Goal: Transaction & Acquisition: Subscribe to service/newsletter

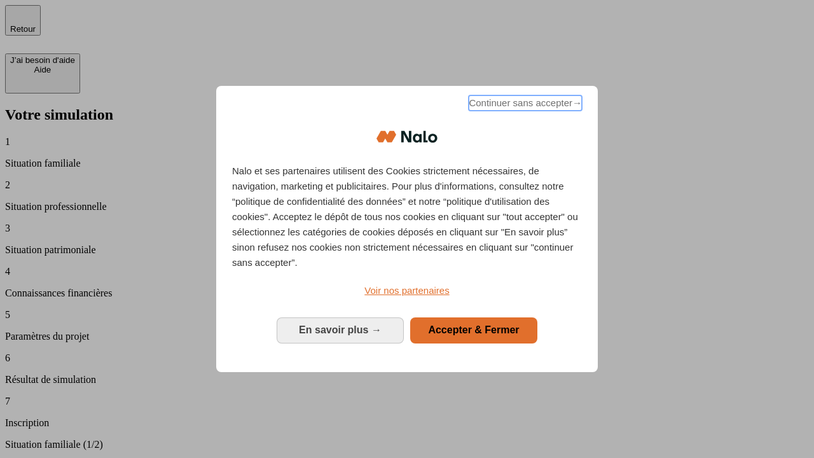
click at [524, 105] on span "Continuer sans accepter →" at bounding box center [525, 102] width 113 height 15
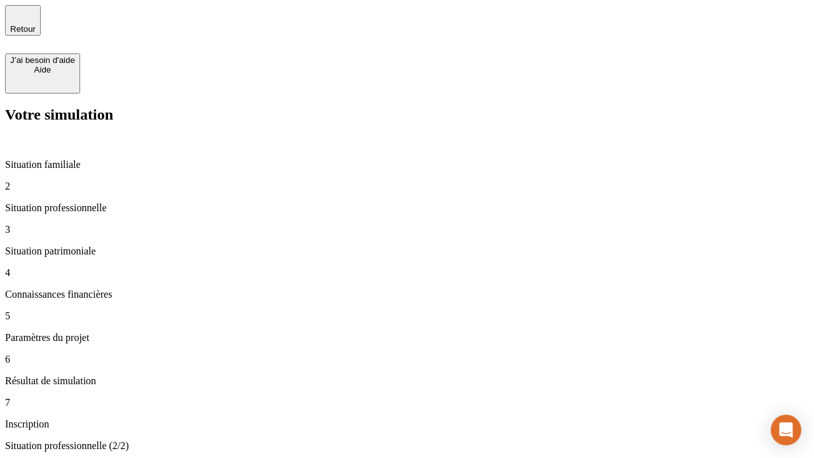
type input "30 000"
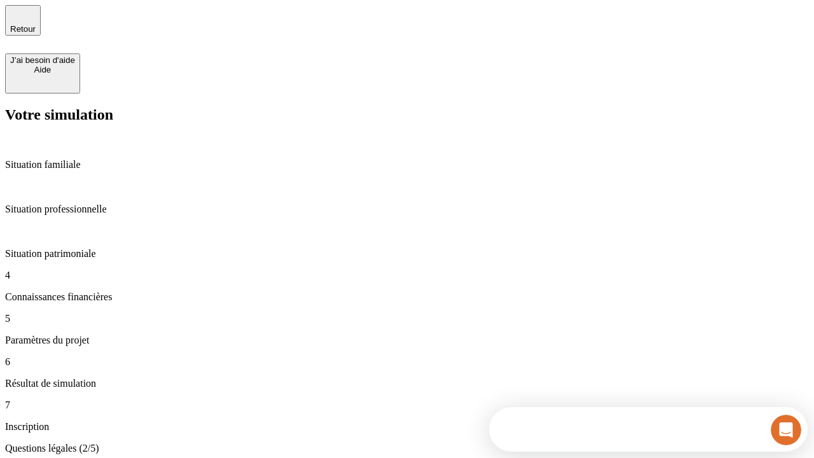
scroll to position [3, 0]
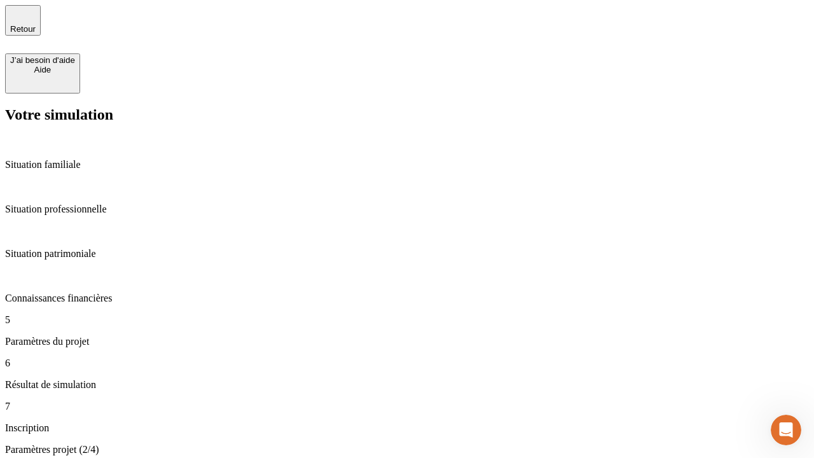
type input "25"
type input "64"
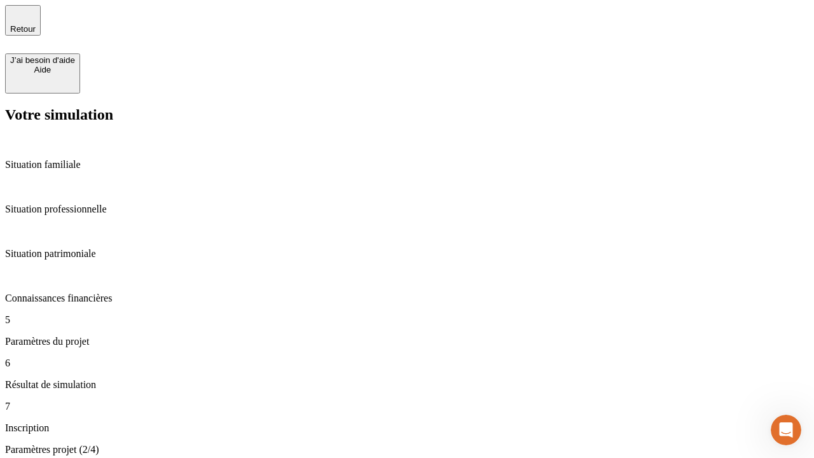
type input "1 000"
type input "640"
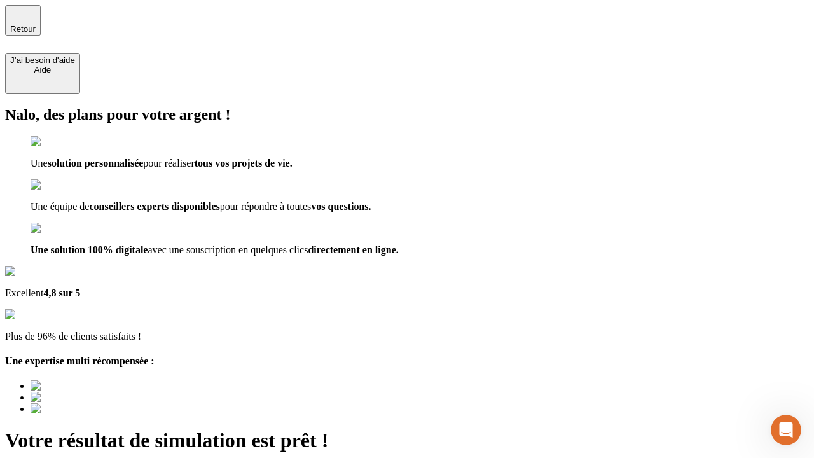
type input "[EMAIL_ADDRESS][PERSON_NAME][DOMAIN_NAME]"
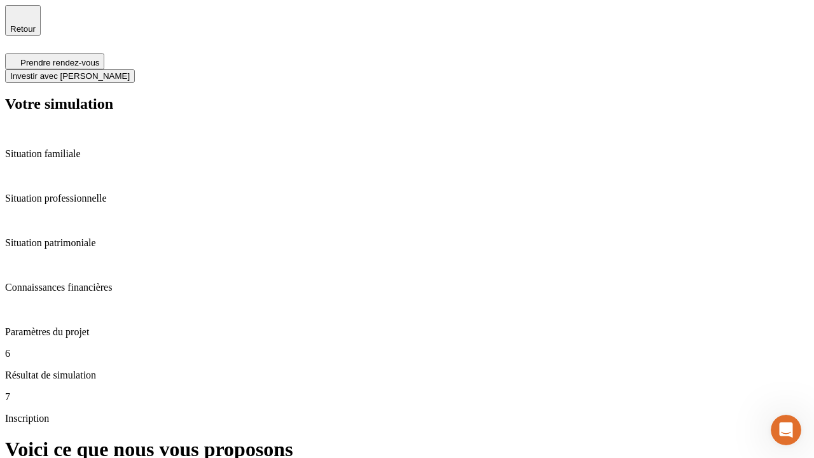
click at [130, 71] on span "Investir avec [PERSON_NAME]" at bounding box center [70, 76] width 120 height 10
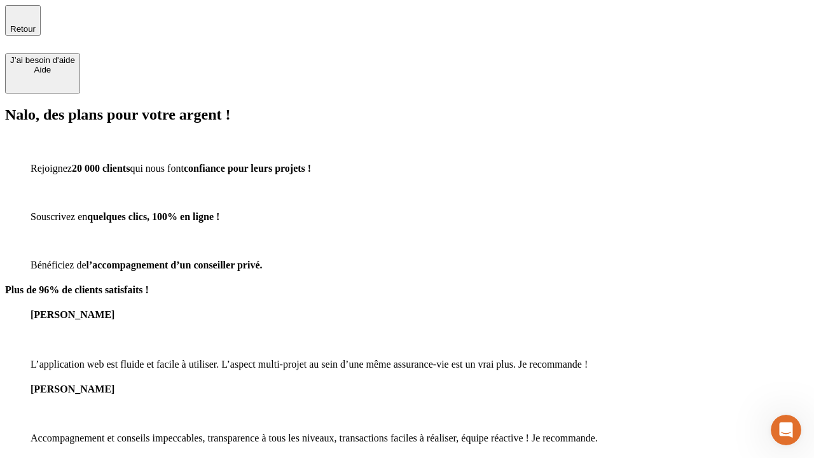
type input "[EMAIL_ADDRESS][PERSON_NAME][DOMAIN_NAME]"
